Goal: Transaction & Acquisition: Purchase product/service

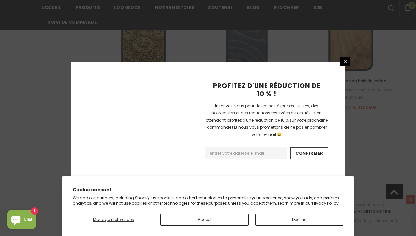
scroll to position [802, 0]
